Goal: Transaction & Acquisition: Purchase product/service

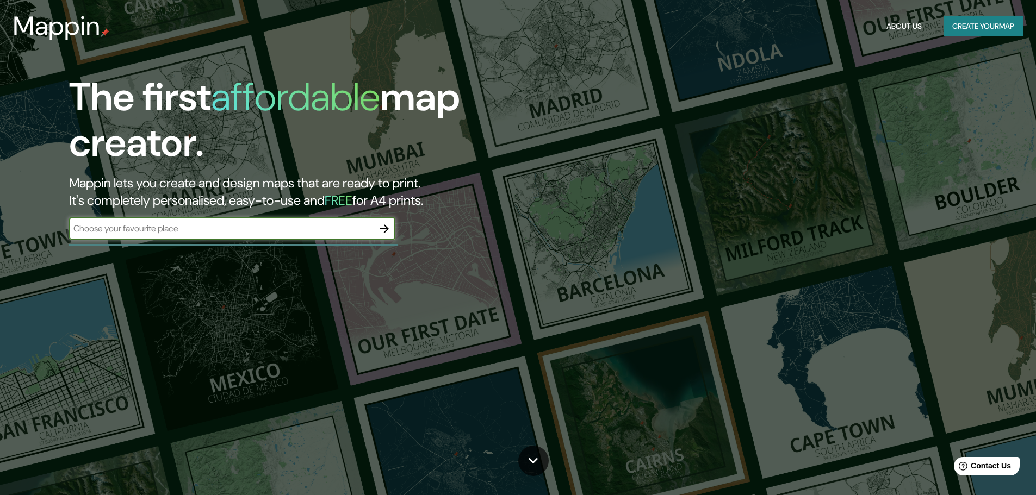
click at [218, 227] on input "text" at bounding box center [221, 228] width 304 height 13
type input "el [PERSON_NAME]"
click at [386, 229] on icon "button" at bounding box center [384, 229] width 9 height 9
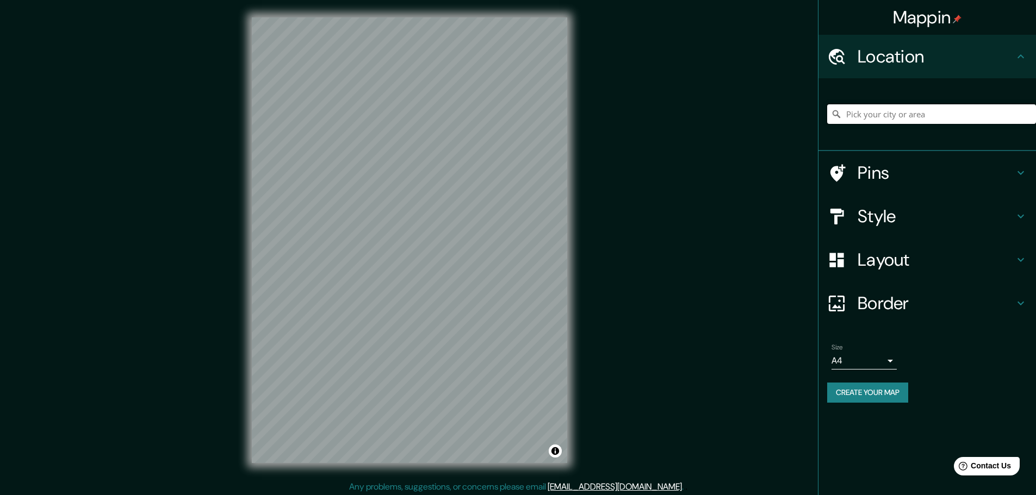
click at [944, 111] on input "Pick your city or area" at bounding box center [931, 114] width 209 height 20
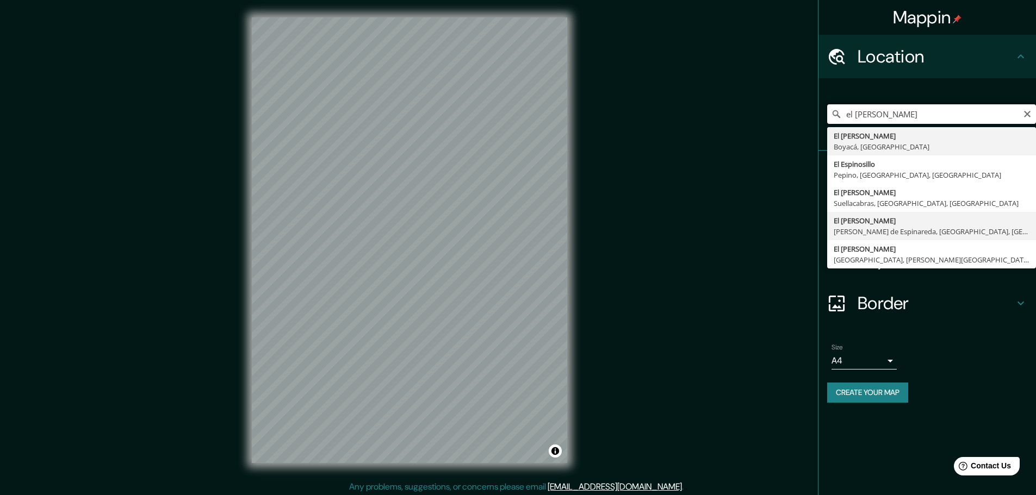
scroll to position [3, 0]
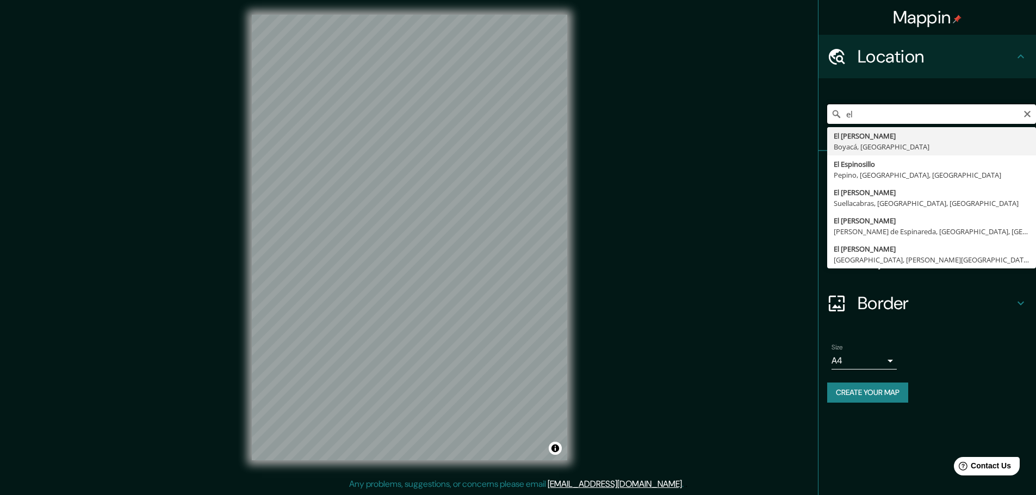
type input "e"
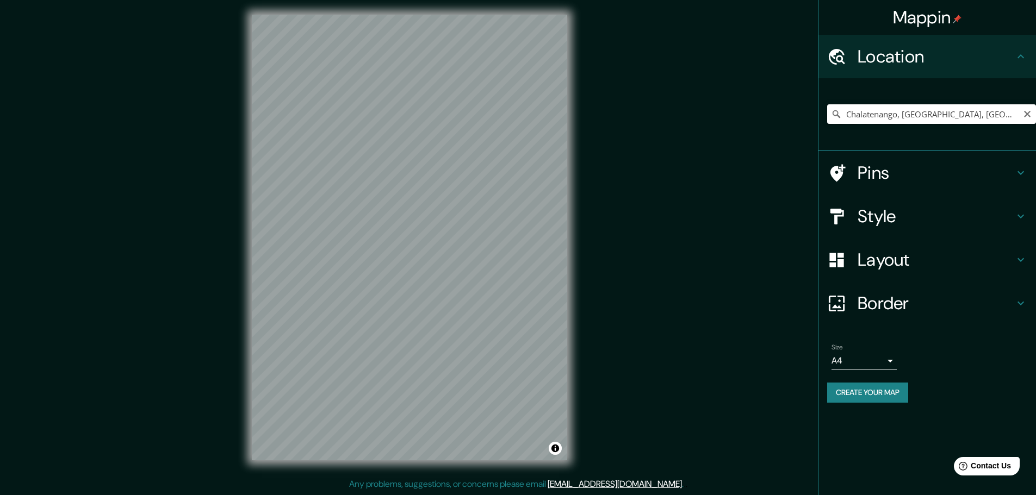
click at [878, 120] on input "Chalatenango, [GEOGRAPHIC_DATA], [GEOGRAPHIC_DATA]" at bounding box center [931, 114] width 209 height 20
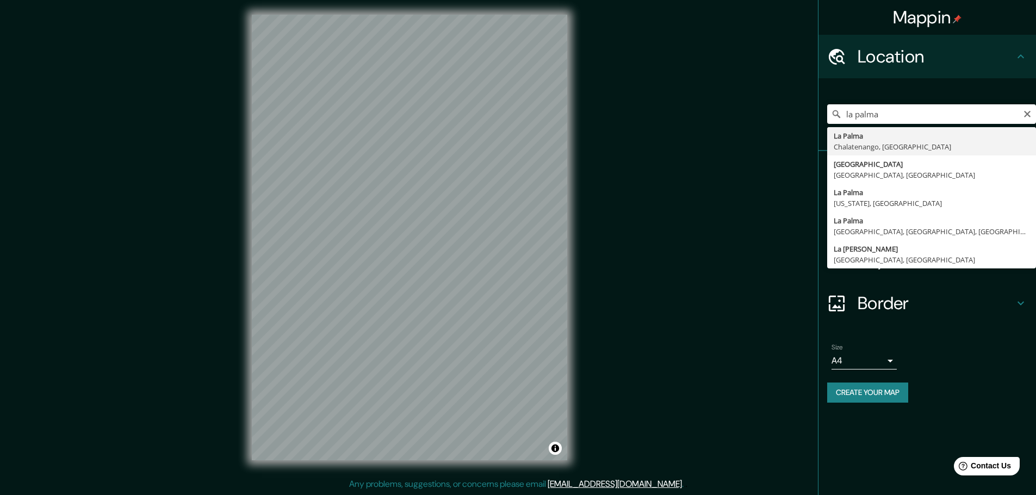
type input "La Palma, [GEOGRAPHIC_DATA], [GEOGRAPHIC_DATA]"
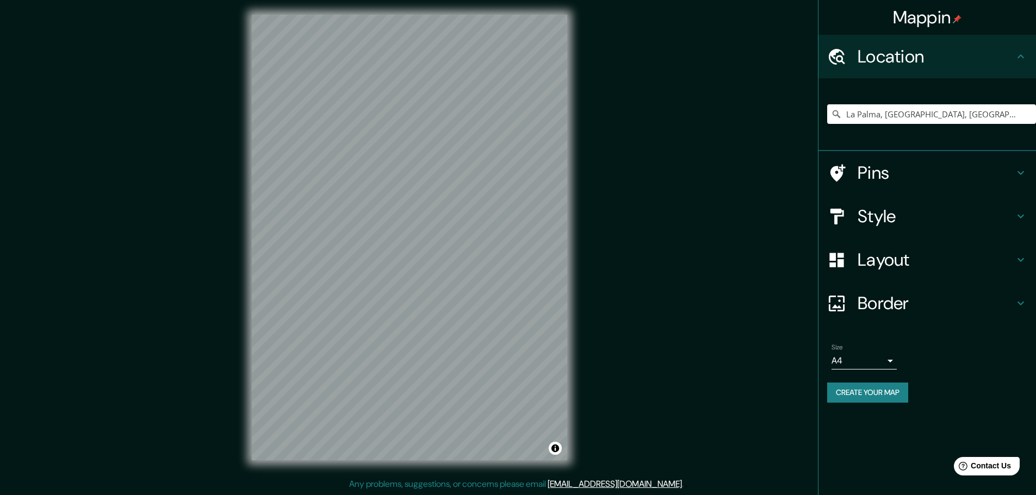
click at [929, 297] on h4 "Border" at bounding box center [935, 303] width 157 height 22
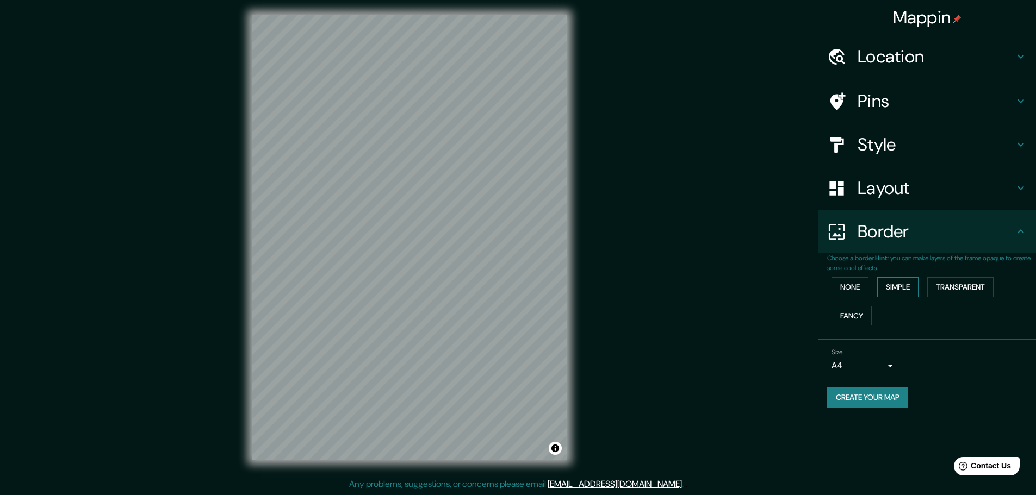
click at [897, 287] on button "Simple" at bounding box center [897, 287] width 41 height 20
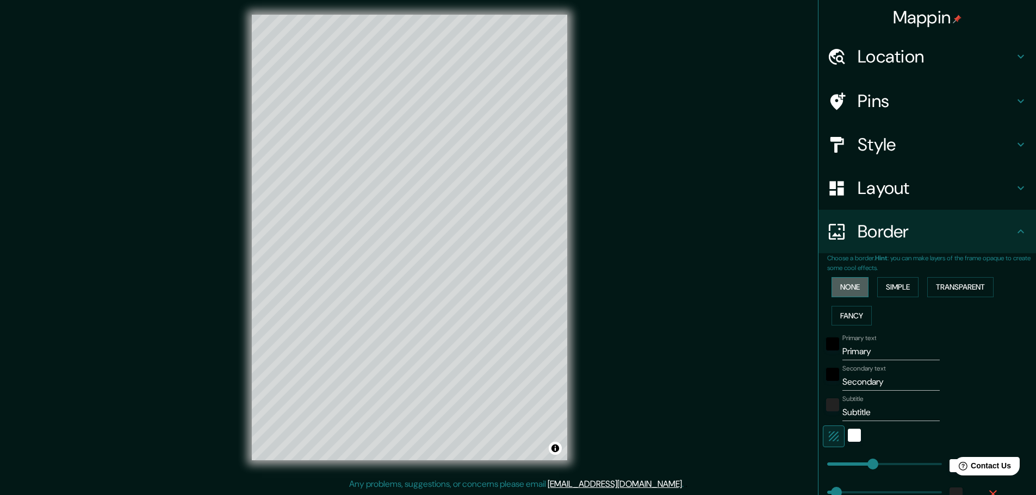
click at [848, 288] on button "None" at bounding box center [849, 287] width 37 height 20
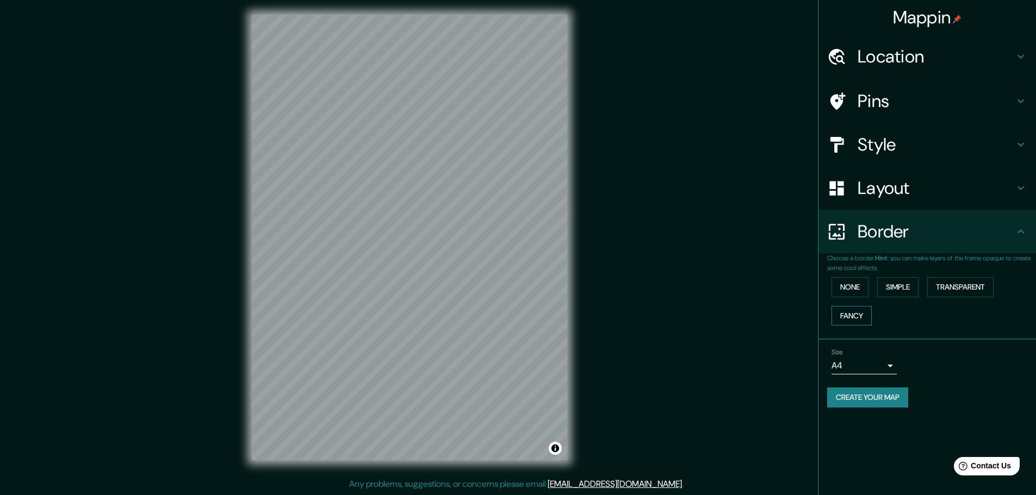
click at [850, 315] on button "Fancy" at bounding box center [851, 316] width 40 height 20
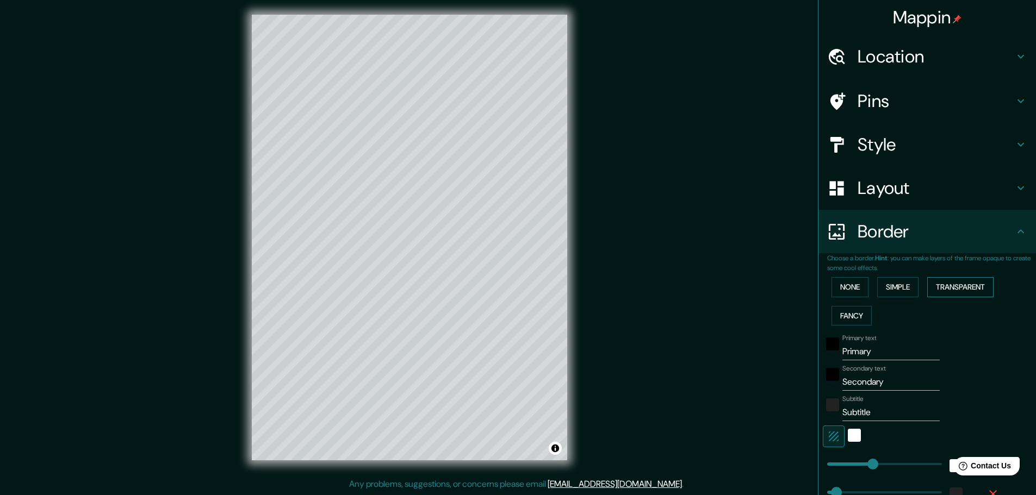
click at [932, 290] on button "Transparent" at bounding box center [960, 287] width 66 height 20
click at [846, 293] on button "None" at bounding box center [849, 287] width 37 height 20
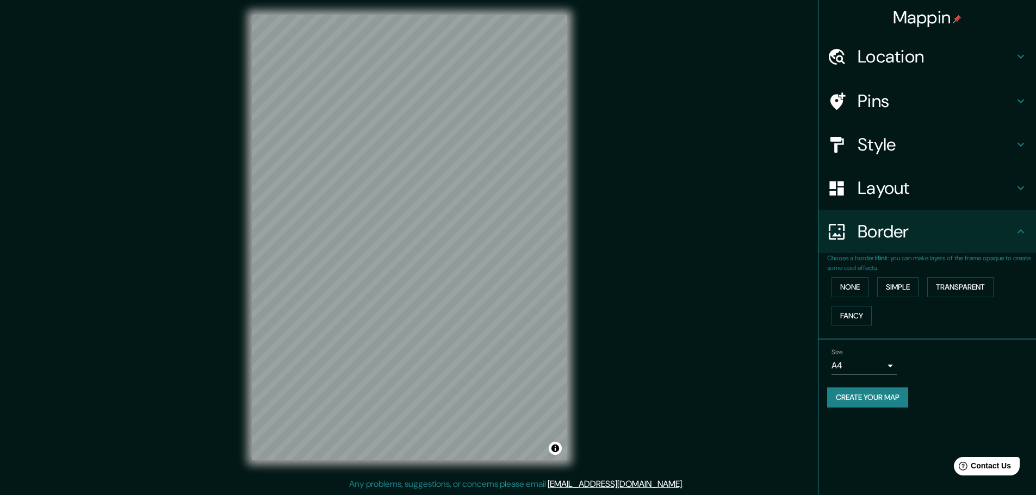
click at [899, 201] on div "Layout" at bounding box center [926, 187] width 217 height 43
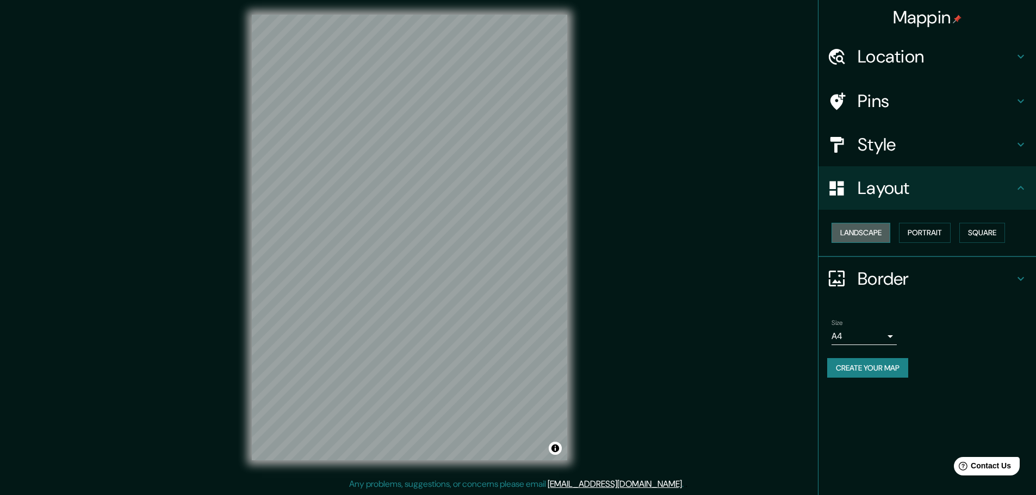
click at [879, 232] on button "Landscape" at bounding box center [860, 233] width 59 height 20
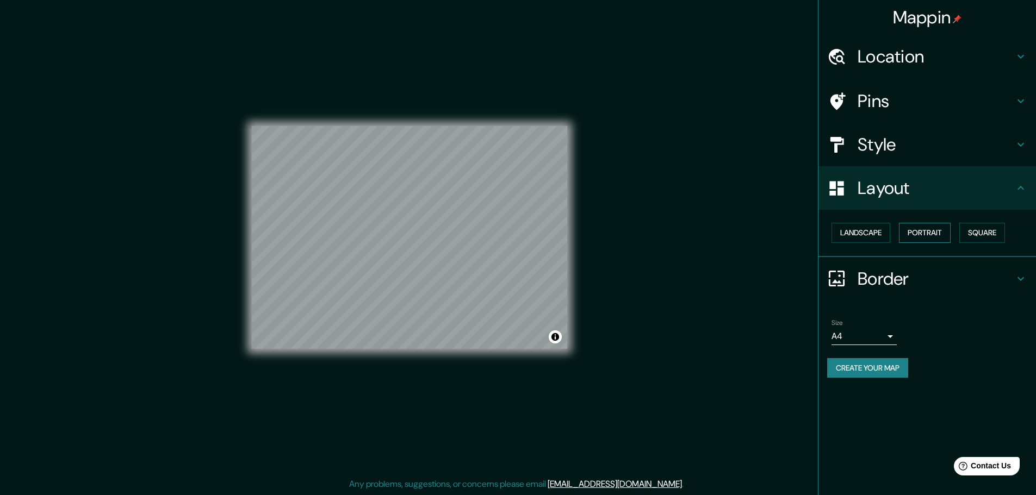
click at [938, 236] on button "Portrait" at bounding box center [925, 233] width 52 height 20
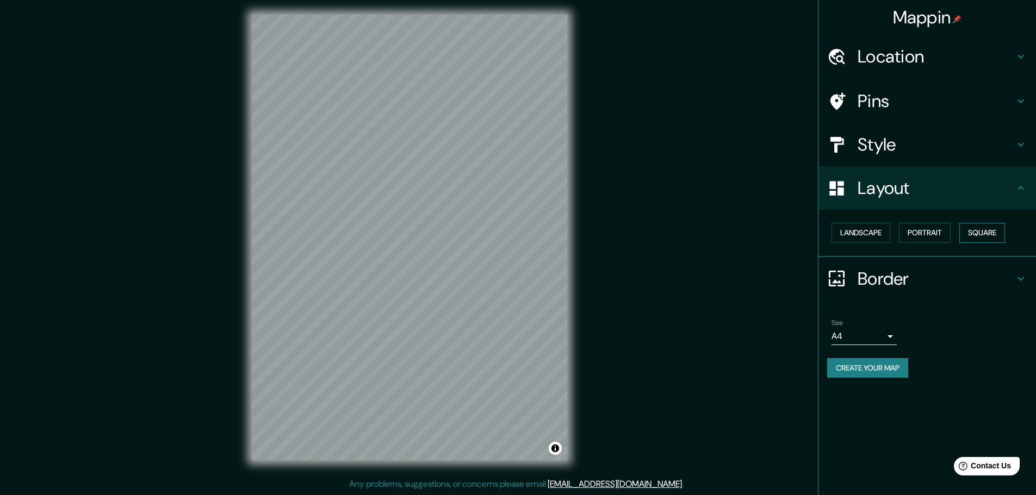
click at [973, 234] on button "Square" at bounding box center [982, 233] width 46 height 20
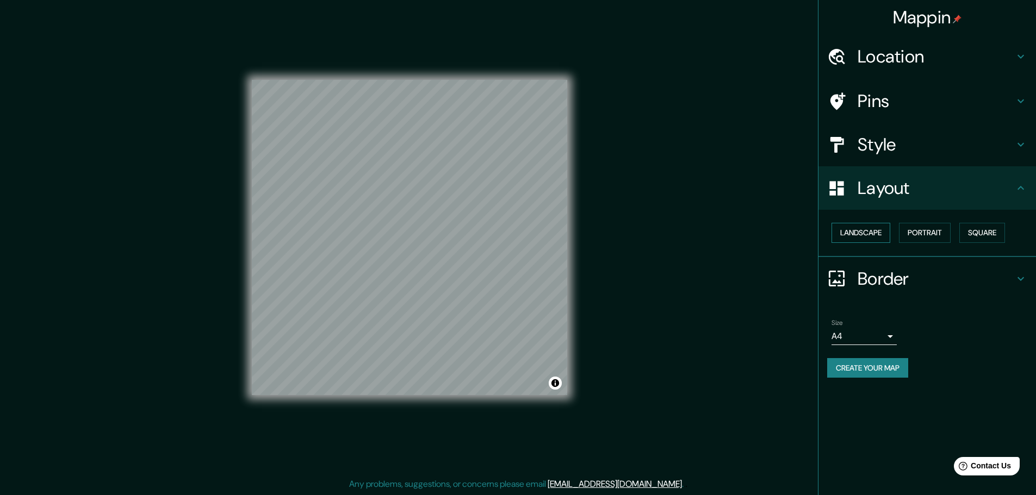
click at [877, 237] on button "Landscape" at bounding box center [860, 233] width 59 height 20
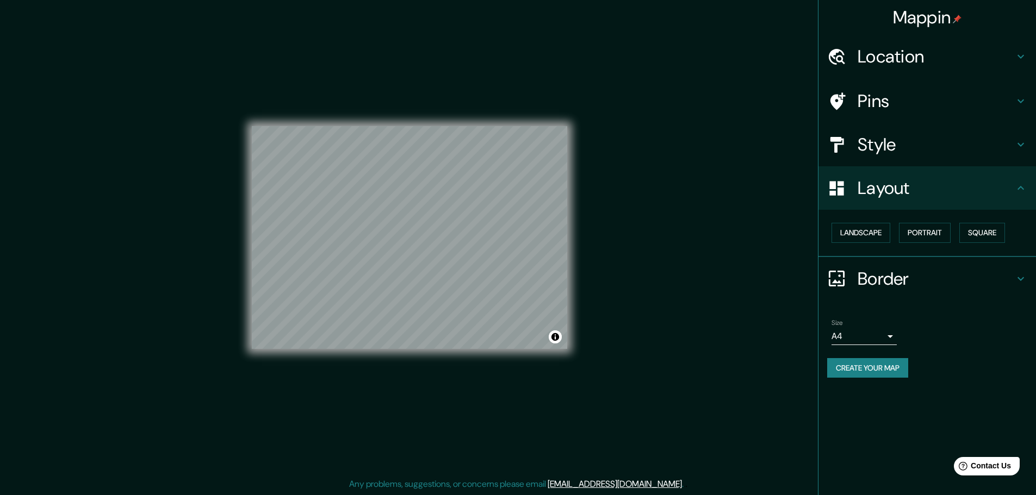
click at [965, 147] on h4 "Style" at bounding box center [935, 145] width 157 height 22
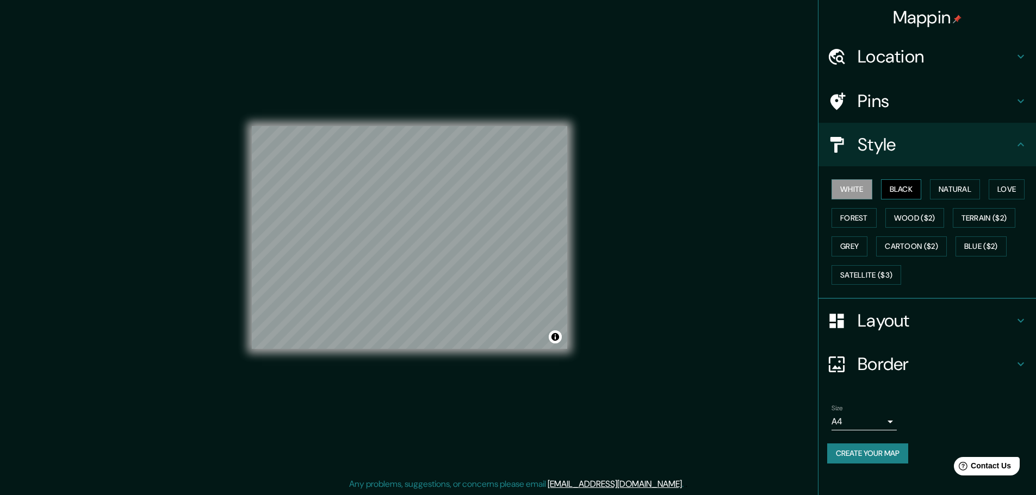
click at [896, 187] on button "Black" at bounding box center [901, 189] width 41 height 20
click at [948, 187] on button "Natural" at bounding box center [955, 189] width 50 height 20
click at [995, 189] on button "Love" at bounding box center [1006, 189] width 36 height 20
click at [864, 213] on button "Forest" at bounding box center [853, 218] width 45 height 20
click at [856, 253] on button "Grey" at bounding box center [849, 246] width 36 height 20
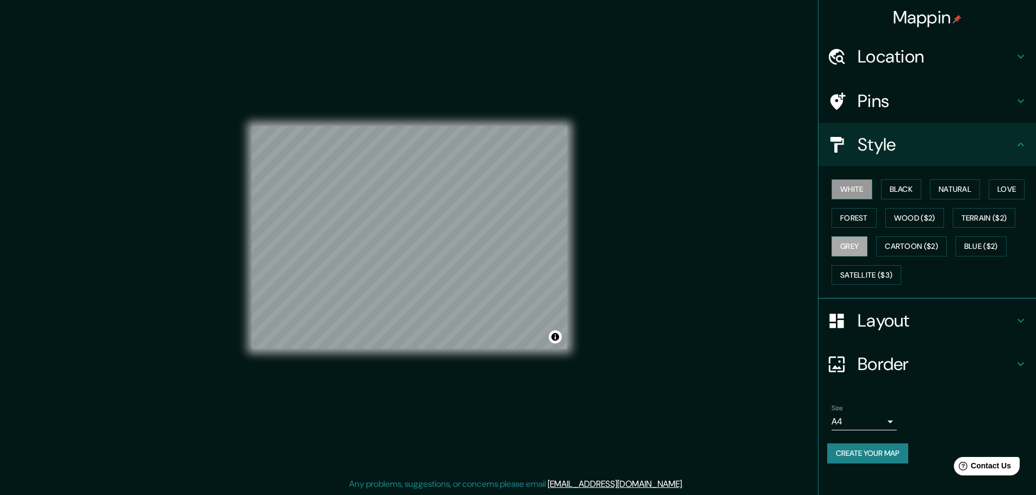
click at [851, 189] on button "White" at bounding box center [851, 189] width 41 height 20
click at [865, 272] on button "Satellite ($3)" at bounding box center [866, 275] width 70 height 20
click at [853, 253] on button "Grey" at bounding box center [849, 246] width 36 height 20
click at [991, 223] on button "Terrain ($2)" at bounding box center [983, 218] width 63 height 20
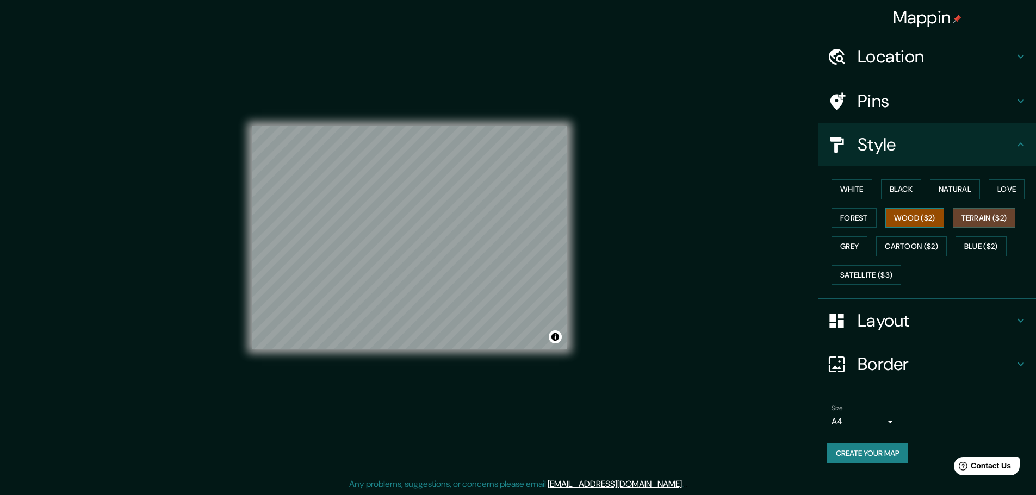
click at [900, 216] on button "Wood ($2)" at bounding box center [914, 218] width 59 height 20
click at [911, 241] on button "Cartoon ($2)" at bounding box center [911, 246] width 71 height 20
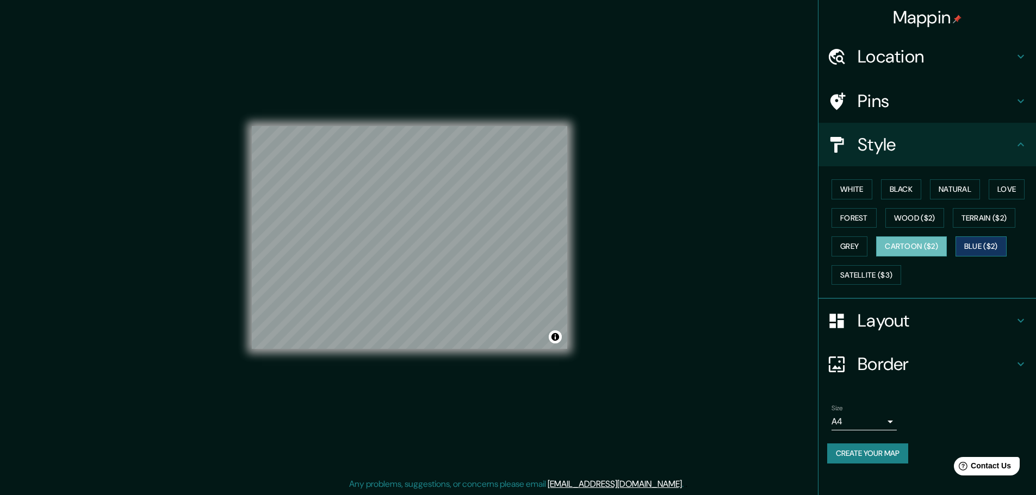
click at [965, 247] on button "Blue ($2)" at bounding box center [980, 246] width 51 height 20
click at [852, 244] on button "Grey" at bounding box center [849, 246] width 36 height 20
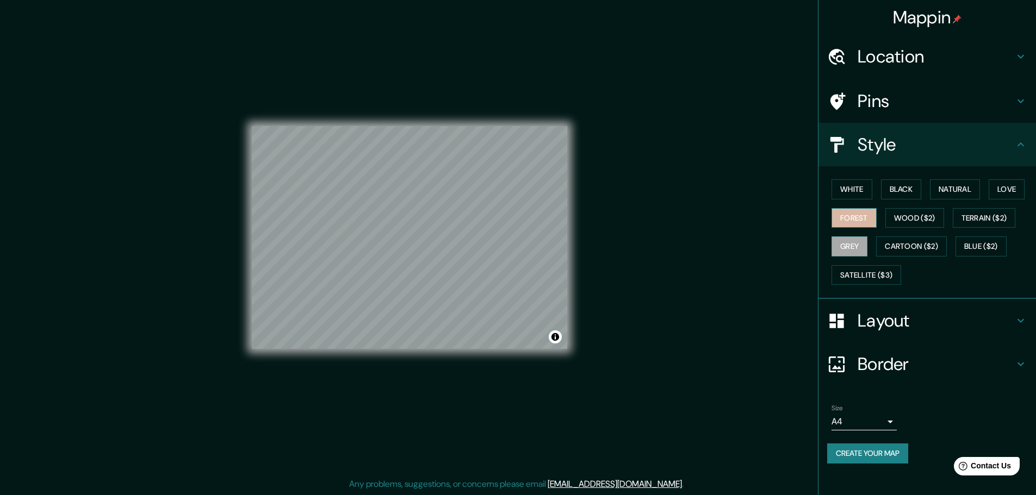
click at [854, 214] on button "Forest" at bounding box center [853, 218] width 45 height 20
click at [845, 246] on button "Grey" at bounding box center [849, 246] width 36 height 20
click at [849, 187] on button "White" at bounding box center [851, 189] width 41 height 20
click at [847, 215] on button "Forest" at bounding box center [853, 218] width 45 height 20
click at [837, 247] on button "Grey" at bounding box center [849, 246] width 36 height 20
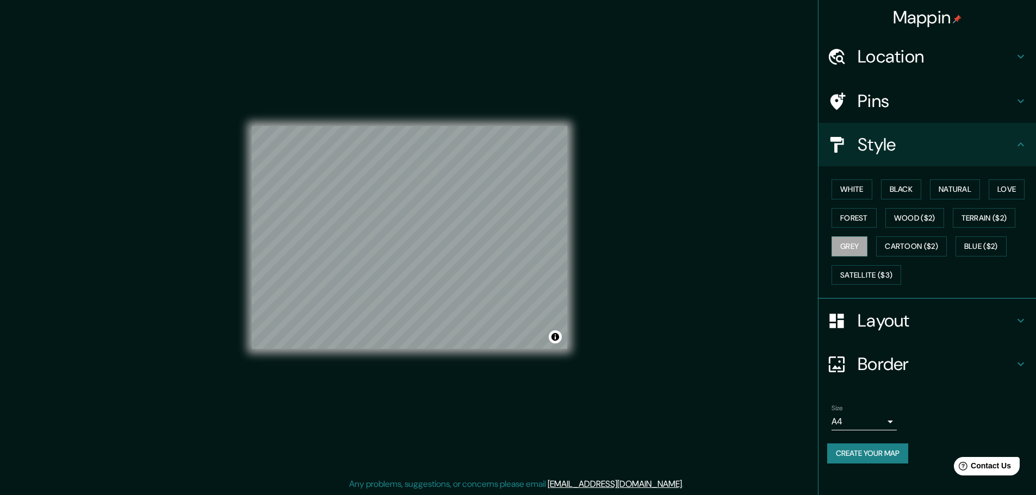
drag, startPoint x: 602, startPoint y: 238, endPoint x: 675, endPoint y: 205, distance: 80.0
click at [666, 203] on div "Mappin Location [GEOGRAPHIC_DATA], [GEOGRAPHIC_DATA], [GEOGRAPHIC_DATA] Pins St…" at bounding box center [518, 246] width 1036 height 498
click at [877, 460] on button "Create your map" at bounding box center [867, 454] width 81 height 20
click at [844, 185] on button "White" at bounding box center [851, 189] width 41 height 20
click at [896, 454] on button "Create your map" at bounding box center [867, 454] width 81 height 20
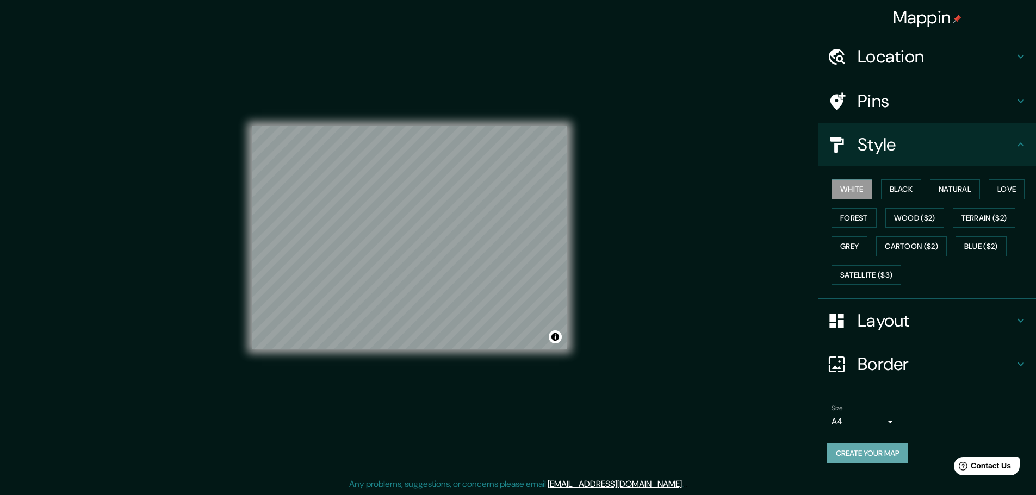
click at [881, 456] on button "Create your map" at bounding box center [867, 454] width 81 height 20
